Goal: Transaction & Acquisition: Purchase product/service

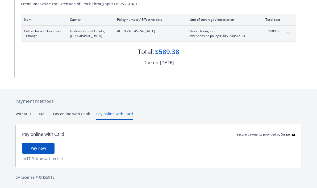
click at [103, 103] on div "Payment methods Wire/ACH Mail Pay online with Bank Pay online with Card Pay onl…" at bounding box center [158, 138] width 288 height 99
click at [41, 147] on span "Pay now" at bounding box center [38, 147] width 15 height 5
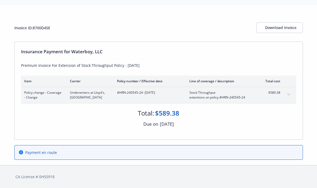
scroll to position [13, 0]
